Goal: Task Accomplishment & Management: Manage account settings

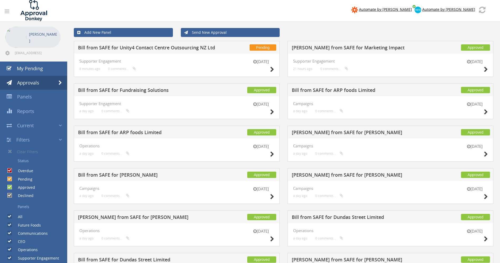
click at [31, 224] on label "Future Foods" at bounding box center [27, 224] width 28 height 5
click at [11, 224] on input "Future Foods" at bounding box center [8, 224] width 3 height 3
checkbox input "false"
click at [7, 224] on div "Future Foods" at bounding box center [20, 223] width 41 height 8
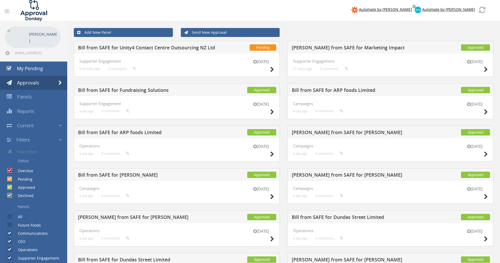
click at [11, 225] on input "Future Foods" at bounding box center [8, 224] width 3 height 3
checkbox input "true"
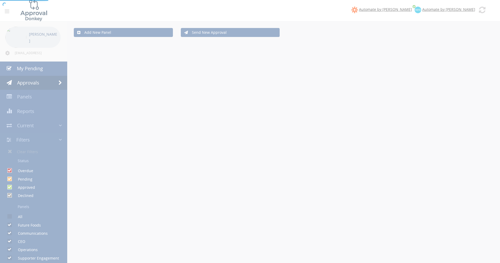
click at [10, 216] on div at bounding box center [250, 131] width 500 height 263
click at [9, 220] on div at bounding box center [250, 131] width 500 height 263
click at [29, 95] on div at bounding box center [250, 131] width 500 height 263
click at [29, 96] on div at bounding box center [250, 131] width 500 height 263
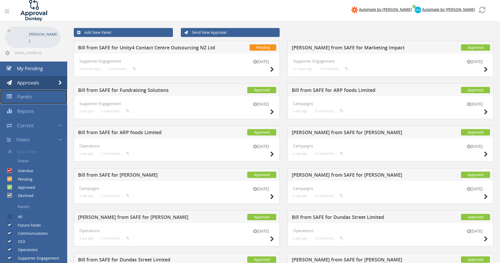
click at [33, 96] on link "Panels" at bounding box center [33, 97] width 67 height 14
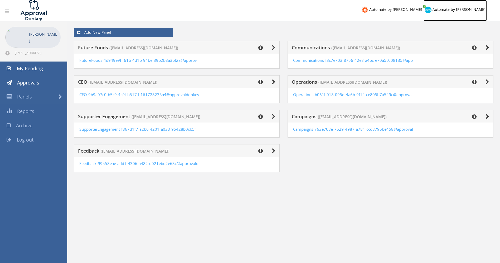
click at [469, 10] on span "Automate by Xero" at bounding box center [459, 9] width 53 height 5
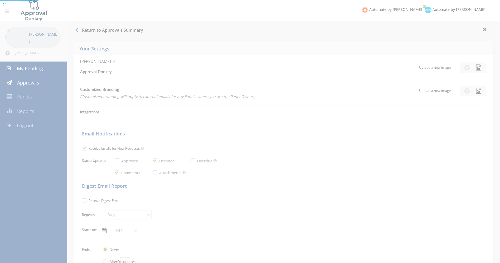
checkbox input "false"
checkbox input "true"
select select "number:1"
checkbox input "true"
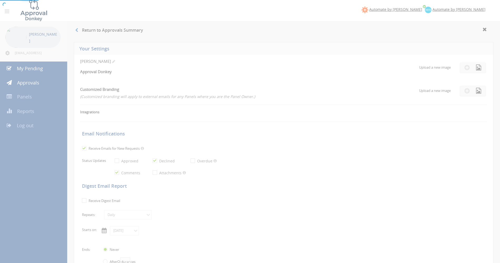
type input "07/09/2018"
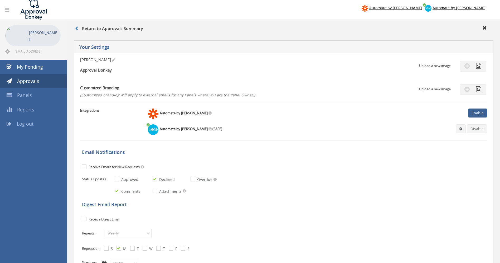
scroll to position [2, 0]
click at [34, 95] on link "Panels" at bounding box center [33, 95] width 67 height 14
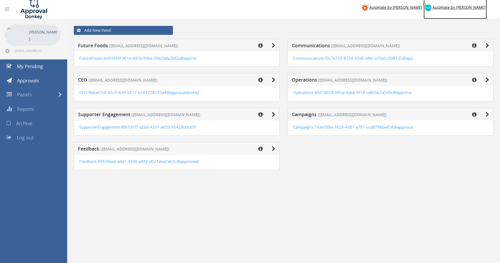
click at [480, 5] on span "Automate by Xero" at bounding box center [459, 7] width 53 height 5
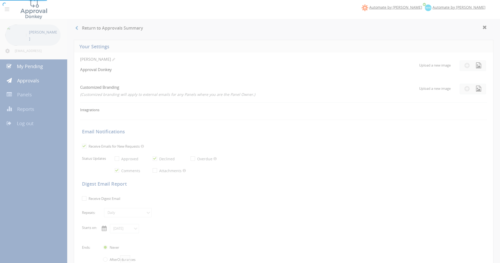
checkbox input "false"
checkbox input "true"
select select "number:1"
checkbox input "true"
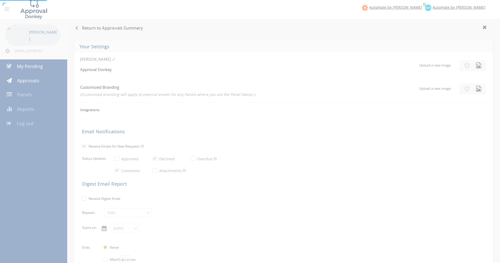
type input "07/09/2018"
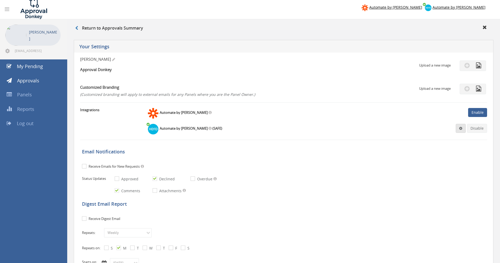
click at [458, 128] on link at bounding box center [461, 128] width 10 height 9
click at [447, 138] on link "Settings" at bounding box center [445, 138] width 40 height 8
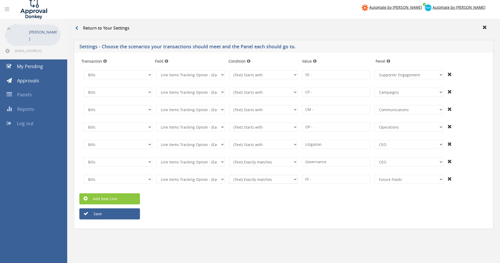
click at [294, 179] on select "(Text) Contains (Text) Does not contain (Text) Exactly matches (Text) Does not …" at bounding box center [263, 178] width 69 height 9
select select "number:7"
click at [292, 162] on select "(Text) Contains (Text) Does not contain (Text) Exactly matches (Text) Does not …" at bounding box center [263, 161] width 69 height 9
select select "number:7"
click at [120, 210] on button "Save" at bounding box center [109, 213] width 61 height 11
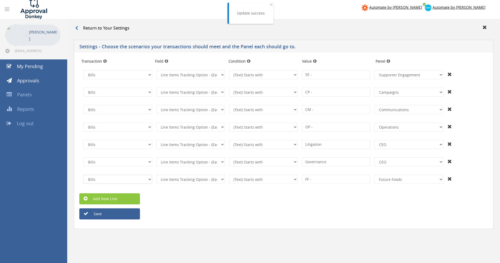
click at [144, 177] on select "Invoices Bills Credit Notes Purchase Orders" at bounding box center [118, 178] width 69 height 9
select select "number:1"
select select "?"
click at [138, 179] on select "Invoices Bills Credit Notes Purchase Orders" at bounding box center [118, 178] width 69 height 9
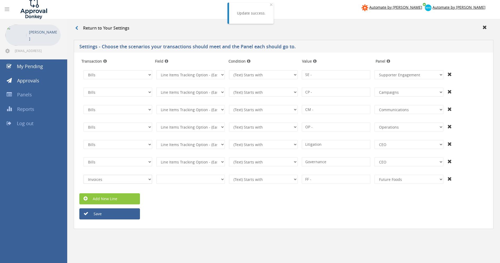
select select "number:2"
click at [200, 178] on select "InvoiceID - (92f08561-bd65-469b-93fb-65dd1552c678) InvoiceNumber - (null) Conta…" at bounding box center [190, 178] width 69 height 9
click at [220, 180] on select "InvoiceID - (92f08561-bd65-469b-93fb-65dd1552c678) InvoiceNumber - (null) Conta…" at bounding box center [190, 178] width 69 height 9
select select "number:231"
click at [222, 163] on select "InvoiceID - (92f08561-bd65-469b-93fb-65dd1552c678) InvoiceNumber - (null) Conta…" at bounding box center [190, 161] width 69 height 9
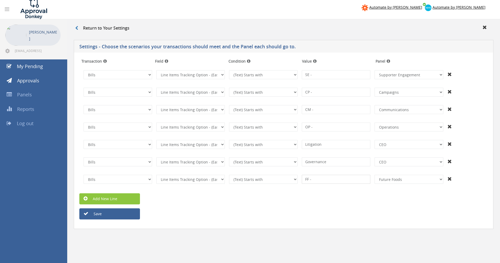
click at [358, 183] on input "FF -" at bounding box center [336, 178] width 69 height 9
click at [309, 179] on input "FF -" at bounding box center [336, 178] width 69 height 9
click at [310, 179] on input "FF -" at bounding box center [336, 178] width 69 height 9
click at [113, 211] on button "Save" at bounding box center [109, 213] width 61 height 11
click at [98, 27] on h3 "Return to Your Settings" at bounding box center [102, 28] width 54 height 5
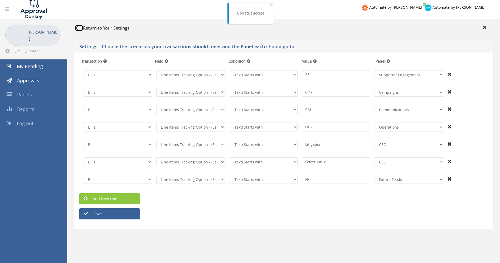
click at [77, 28] on icon at bounding box center [76, 28] width 3 height 4
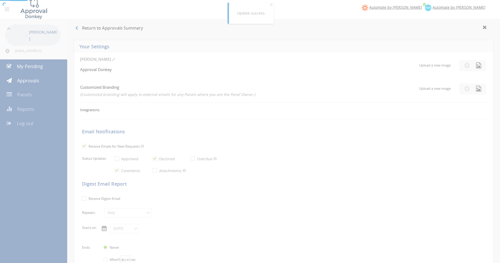
checkbox input "false"
checkbox input "true"
select select "number:1"
checkbox input "true"
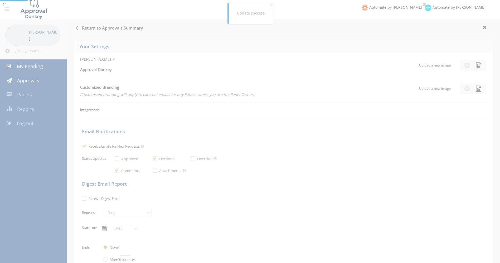
type input "07/09/2018"
